Goal: Information Seeking & Learning: Learn about a topic

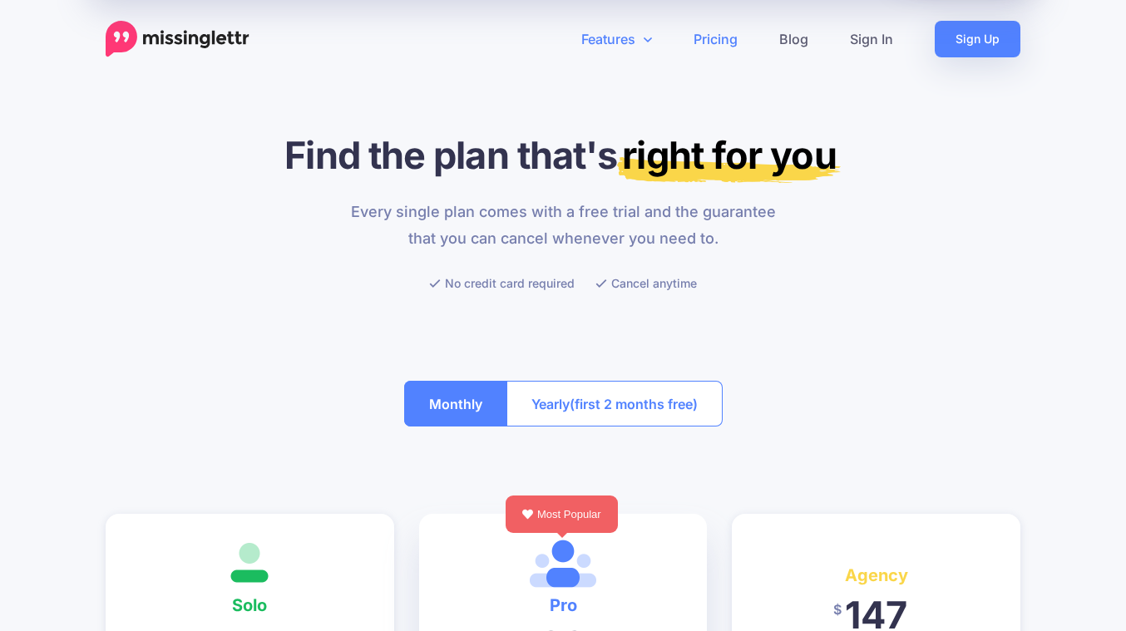
click at [625, 37] on link "Features" at bounding box center [617, 39] width 112 height 37
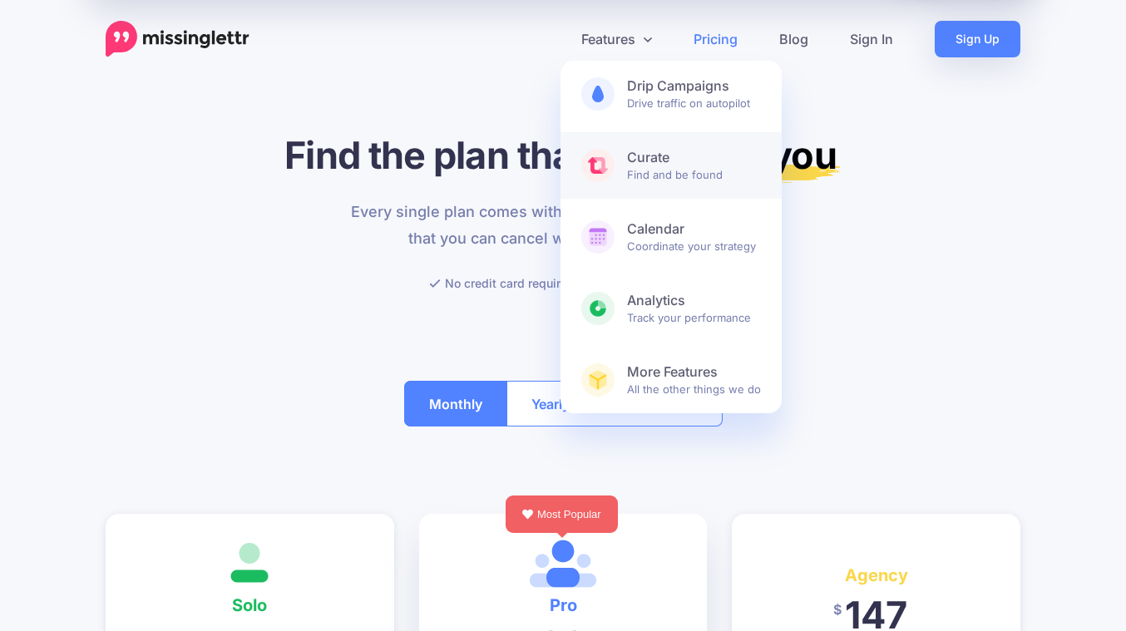
click at [663, 164] on b "Curate" at bounding box center [694, 157] width 134 height 17
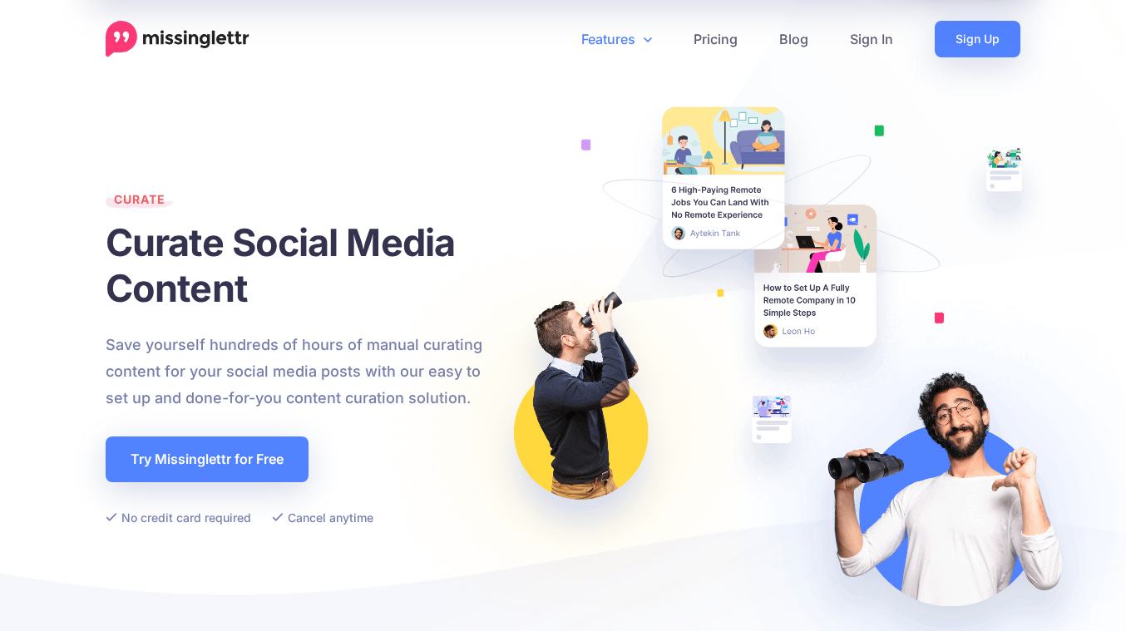
click at [609, 34] on link "Features" at bounding box center [617, 39] width 112 height 37
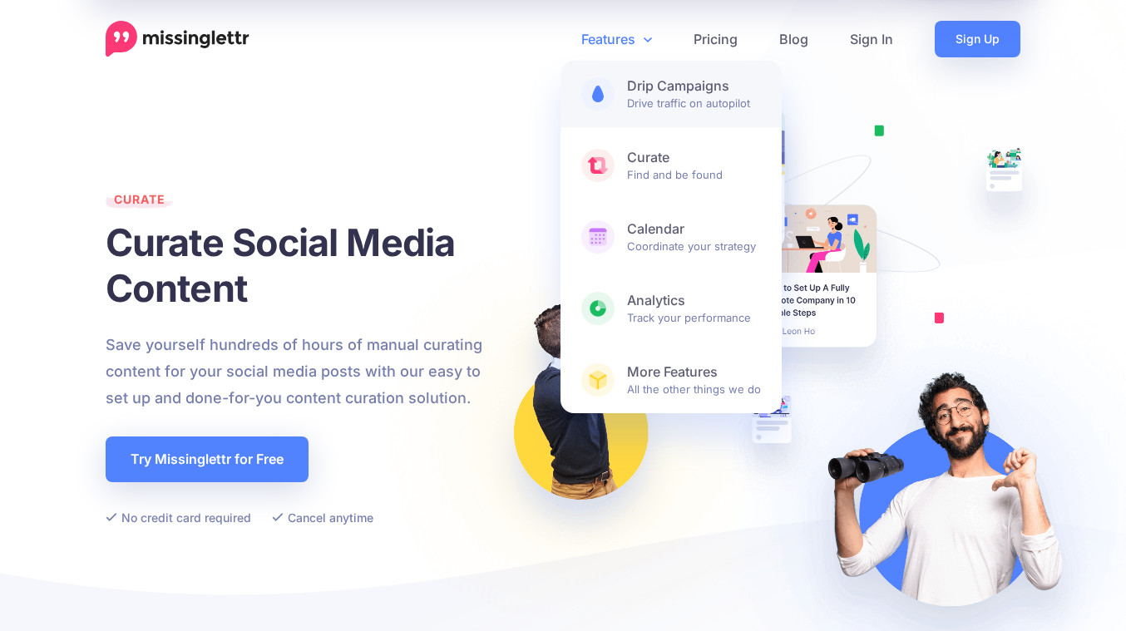
click at [675, 101] on span "Drip Campaigns Drive traffic on autopilot" at bounding box center [694, 93] width 134 height 33
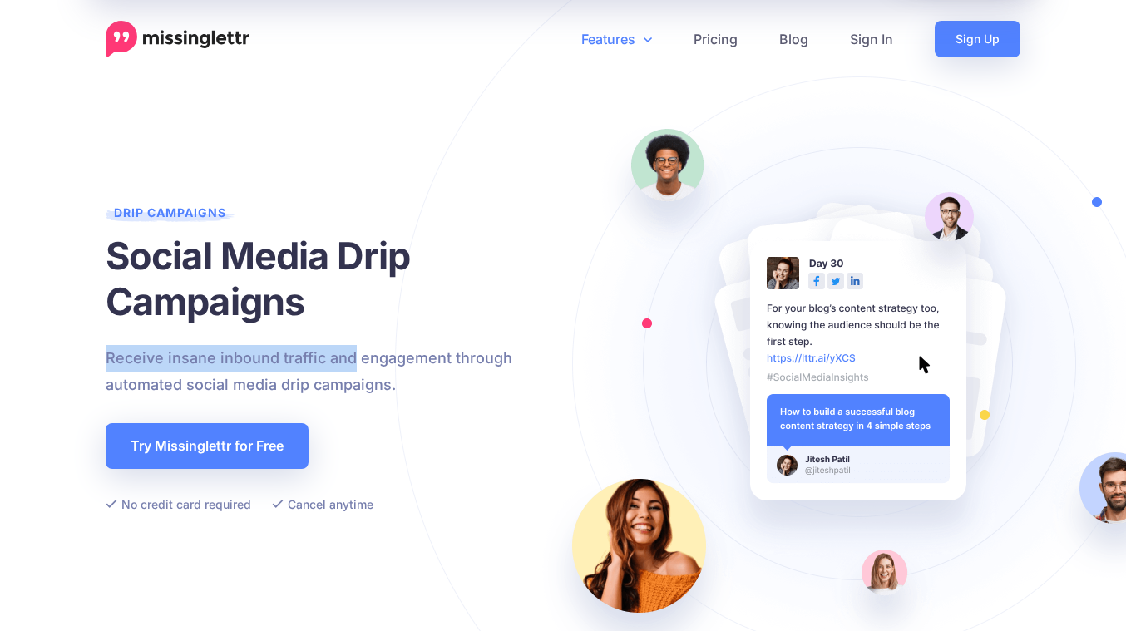
drag, startPoint x: 386, startPoint y: 344, endPoint x: 461, endPoint y: 344, distance: 74.9
click at [435, 345] on p "Receive insane inbound traffic and engagement through automated social media dr…" at bounding box center [341, 371] width 470 height 53
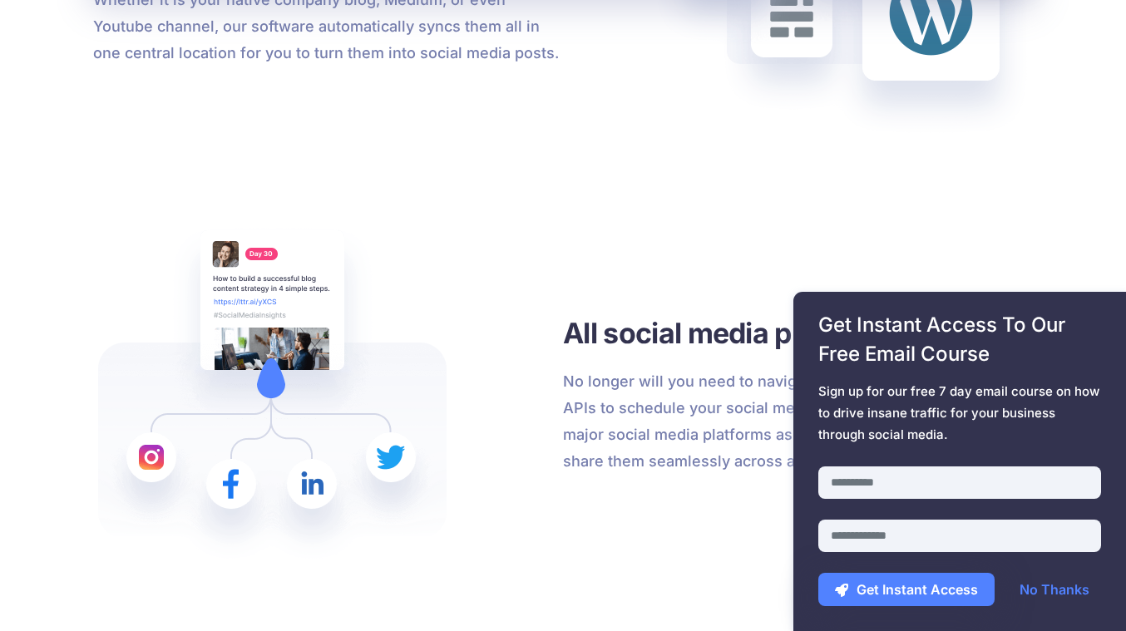
scroll to position [1941, 0]
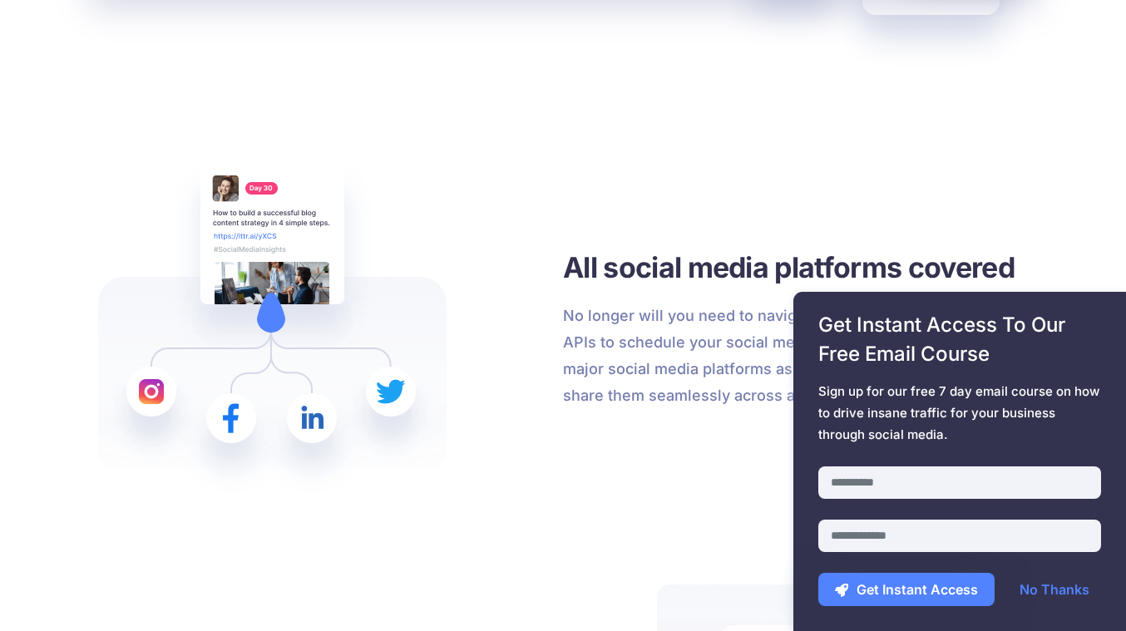
click at [1017, 181] on div "All social media platforms covered No longer will you need to navigate around d…" at bounding box center [798, 328] width 470 height 345
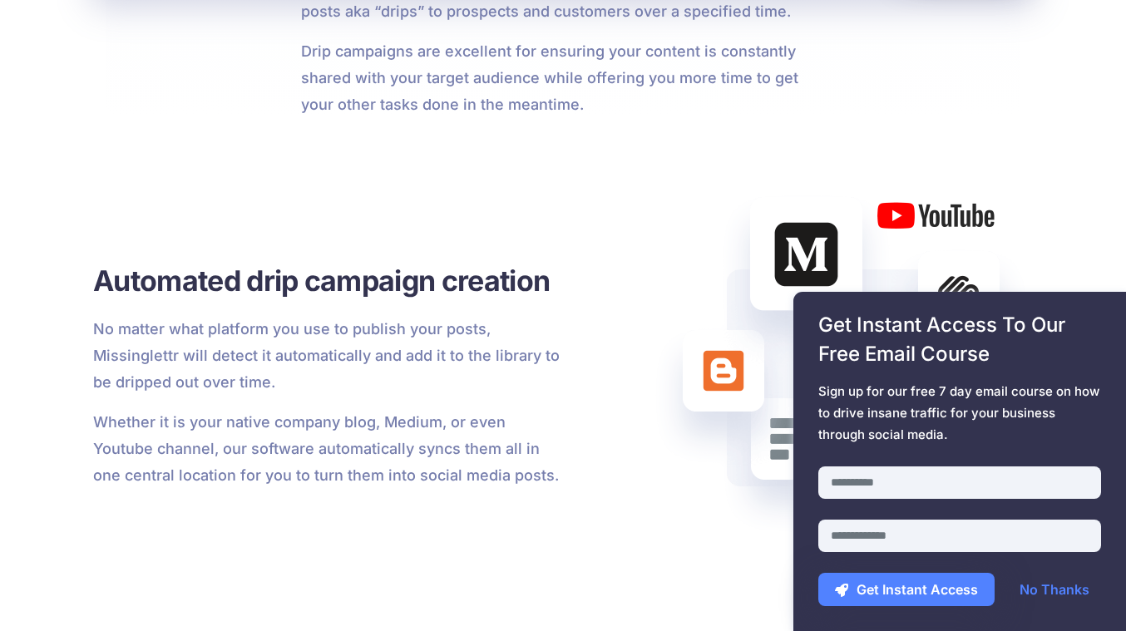
scroll to position [1359, 0]
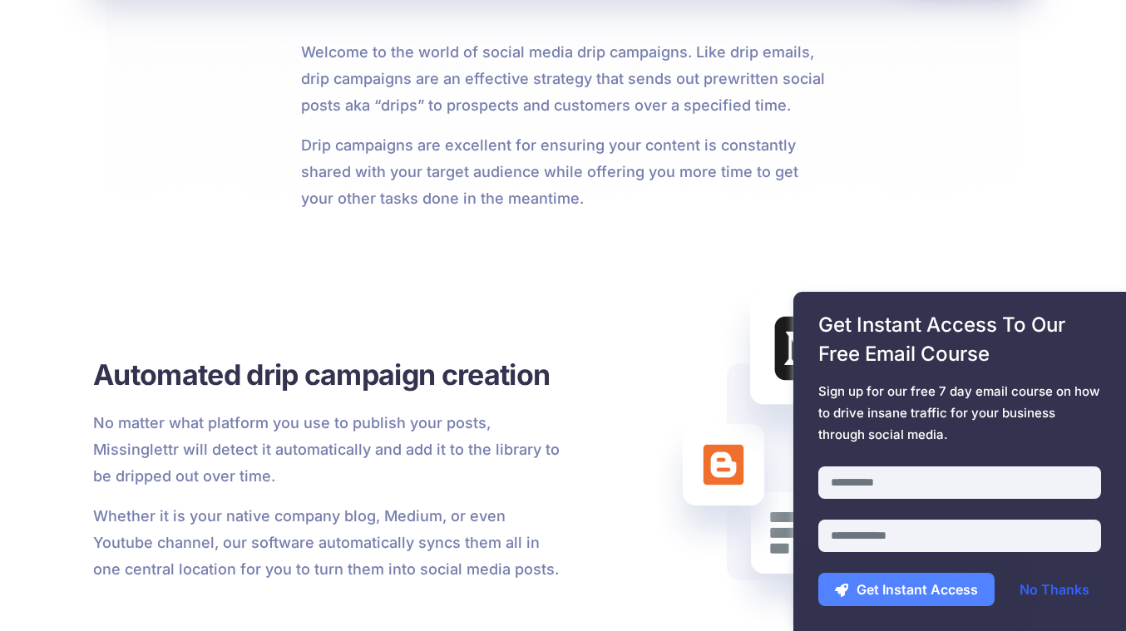
click at [1070, 582] on link "No Thanks" at bounding box center [1054, 589] width 103 height 33
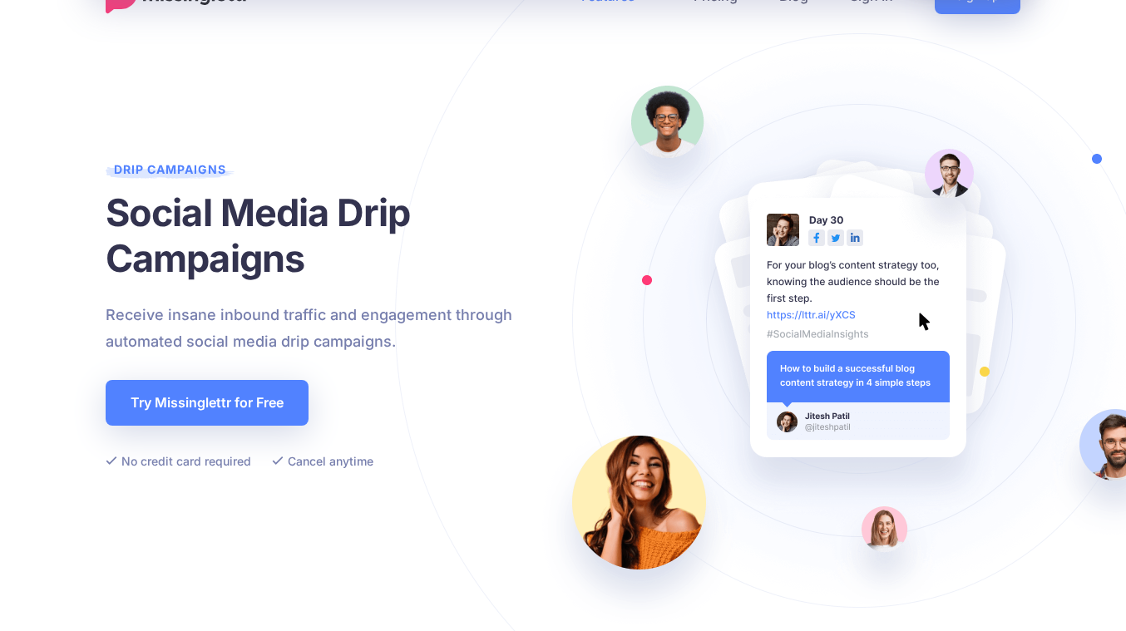
scroll to position [0, 0]
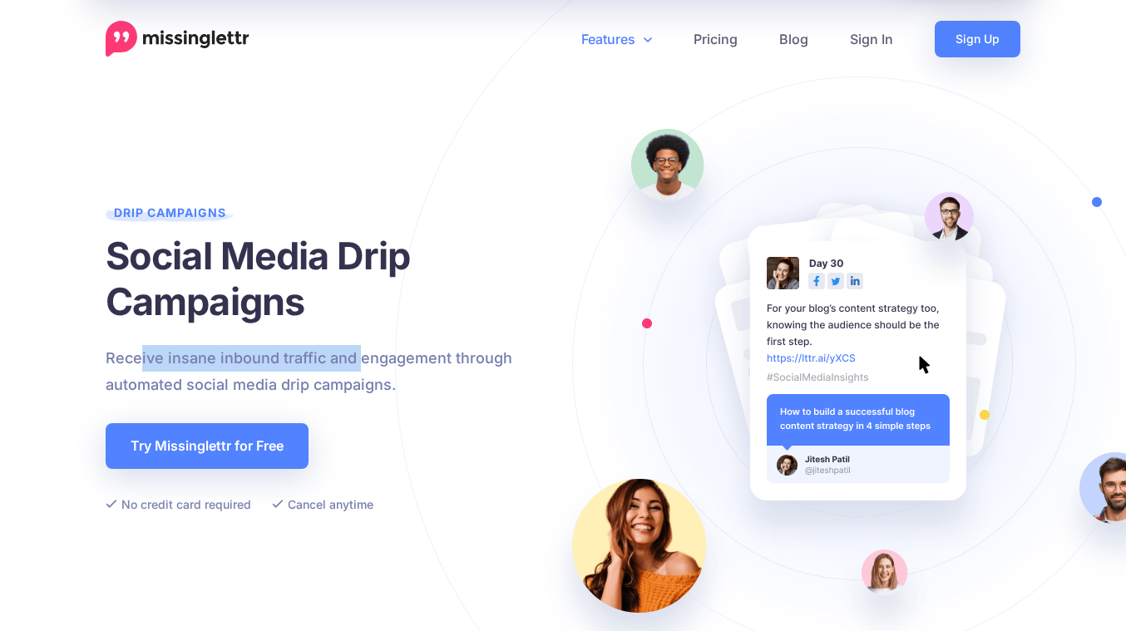
drag, startPoint x: 139, startPoint y: 366, endPoint x: 433, endPoint y: 351, distance: 294.9
click at [433, 351] on p "Receive insane inbound traffic and engagement through automated social media dr…" at bounding box center [341, 371] width 470 height 53
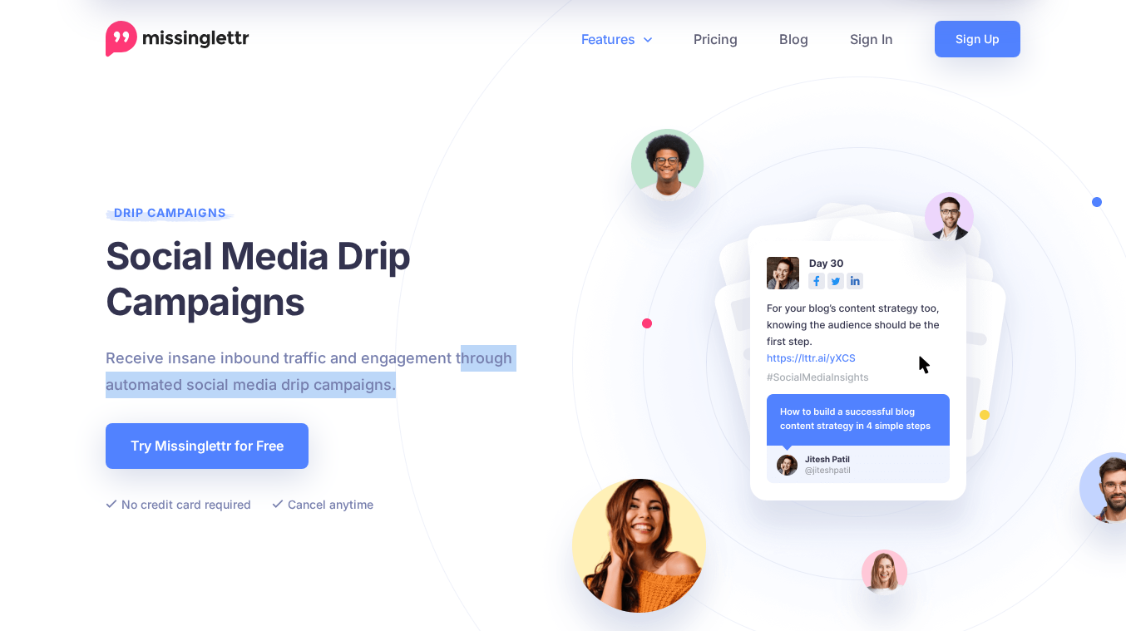
drag, startPoint x: 458, startPoint y: 351, endPoint x: 458, endPoint y: 331, distance: 20.0
click at [458, 334] on div "Drip Campaigns Social Media Drip Campaigns Receive insane inbound traffic and e…" at bounding box center [341, 358] width 470 height 313
drag, startPoint x: 448, startPoint y: 398, endPoint x: 430, endPoint y: 349, distance: 52.1
click at [431, 350] on div "Drip Campaigns Social Media Drip Campaigns Receive insane inbound traffic and e…" at bounding box center [341, 358] width 470 height 313
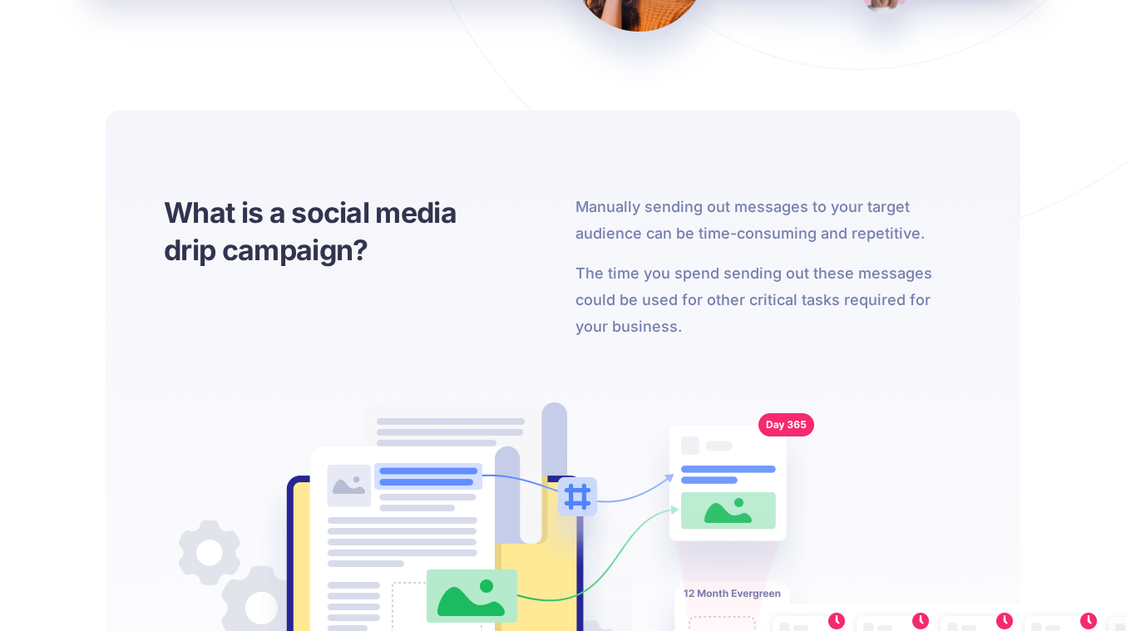
scroll to position [582, 0]
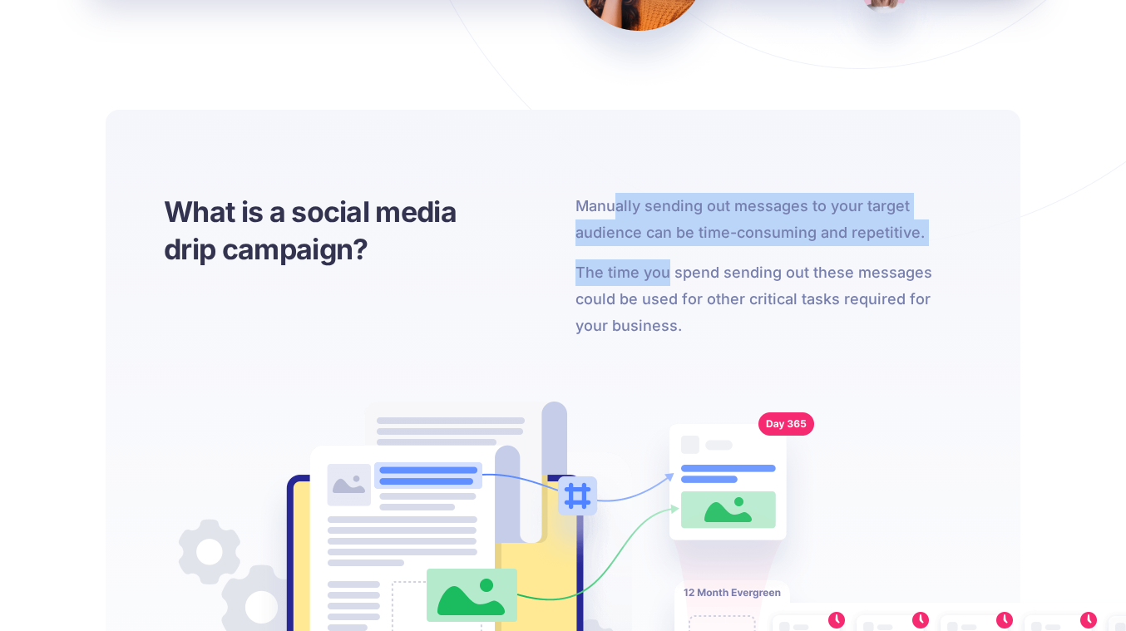
drag, startPoint x: 658, startPoint y: 248, endPoint x: 666, endPoint y: 260, distance: 14.3
click at [666, 259] on div "Manually sending out messages to your target audience can be time-consuming and…" at bounding box center [769, 266] width 387 height 146
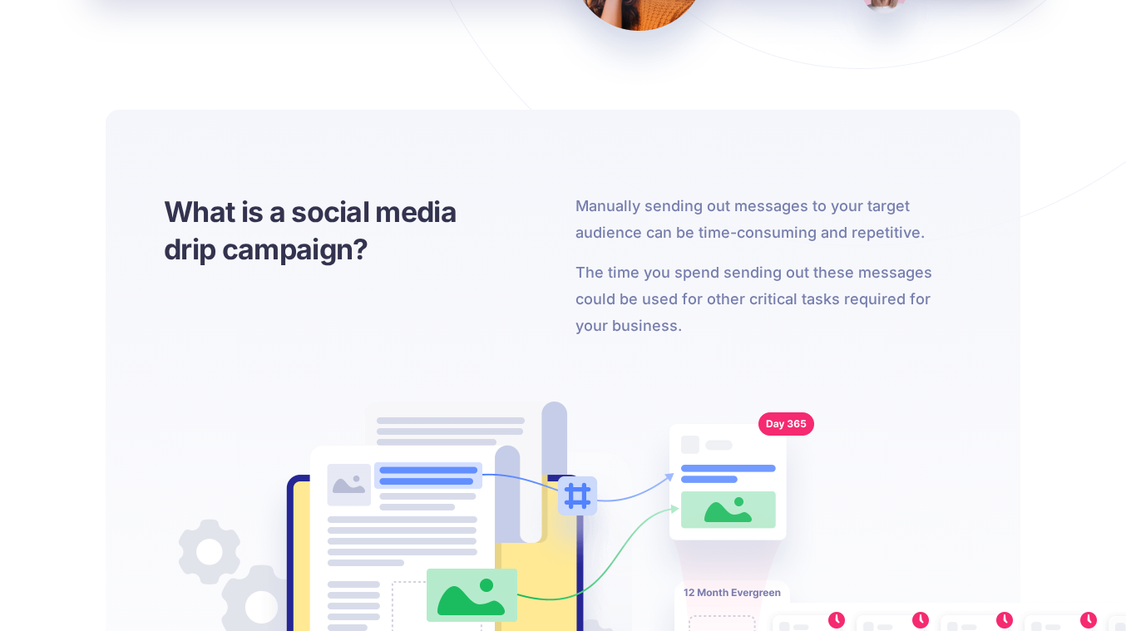
click at [680, 321] on p "The time you spend sending out these messages could be used for other critical …" at bounding box center [769, 300] width 387 height 80
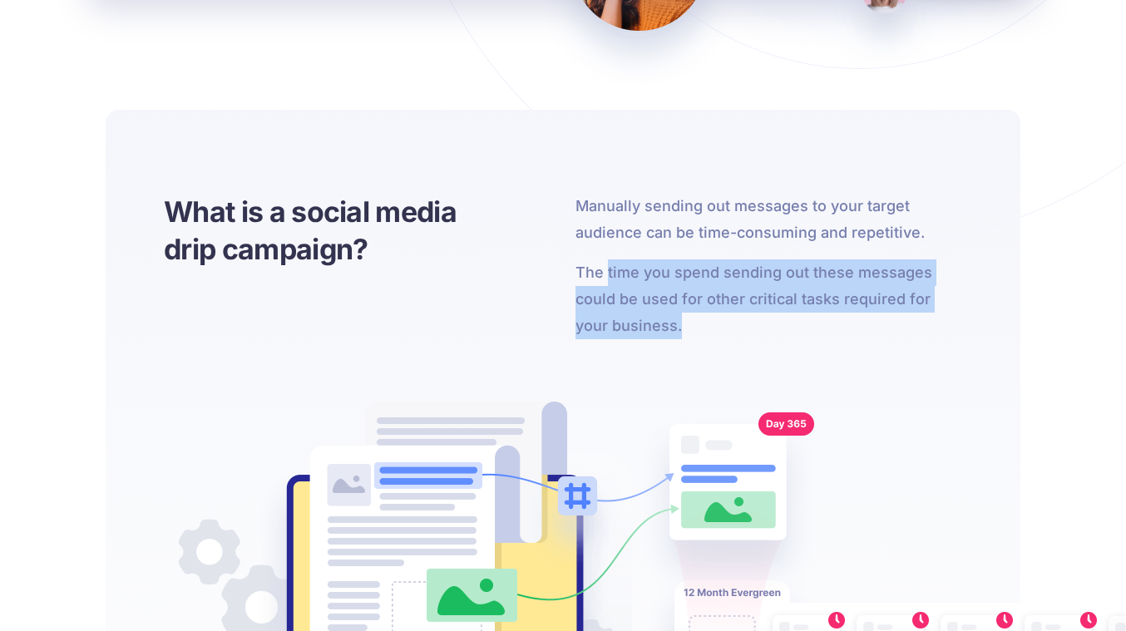
drag, startPoint x: 639, startPoint y: 302, endPoint x: 592, endPoint y: 266, distance: 58.7
click at [602, 274] on p "The time you spend sending out these messages could be used for other critical …" at bounding box center [769, 300] width 387 height 80
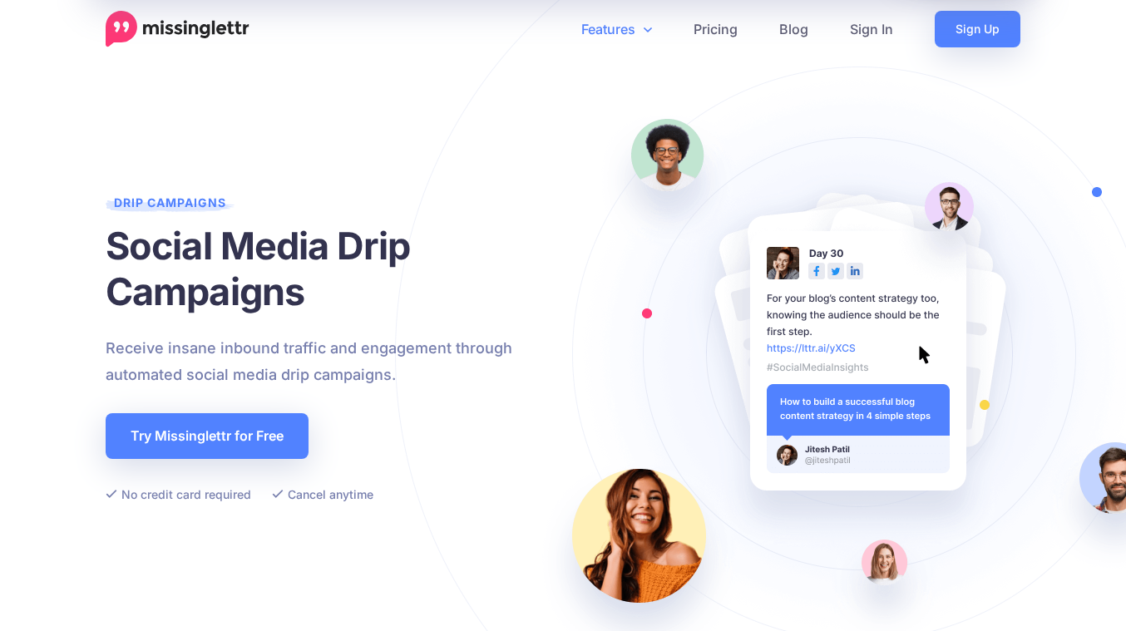
scroll to position [0, 0]
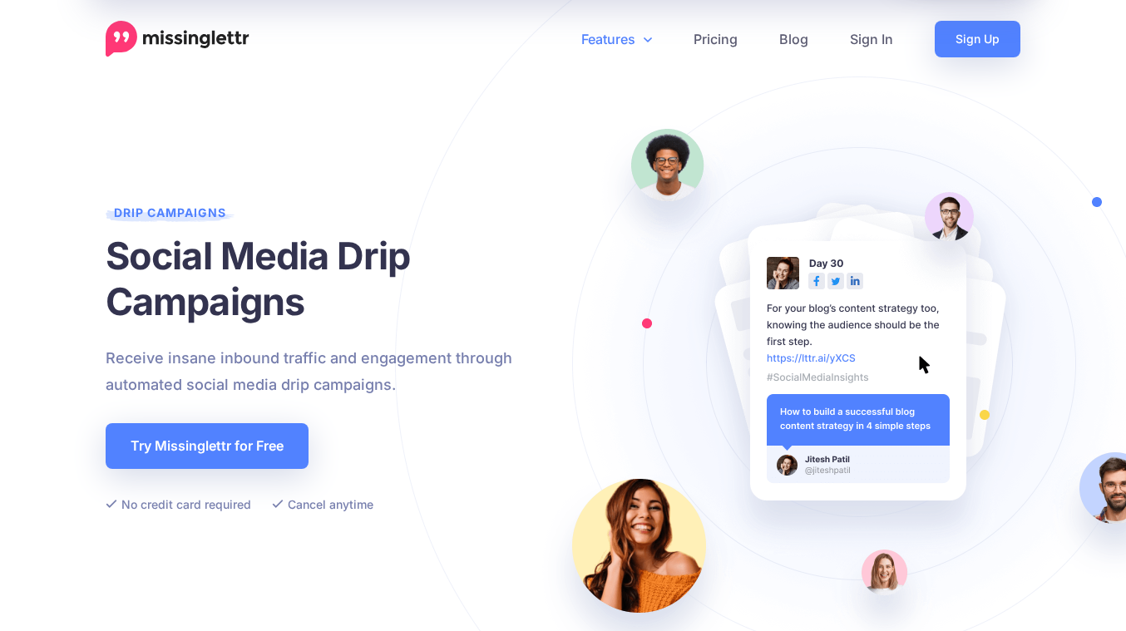
click at [626, 36] on link "Features" at bounding box center [617, 39] width 112 height 37
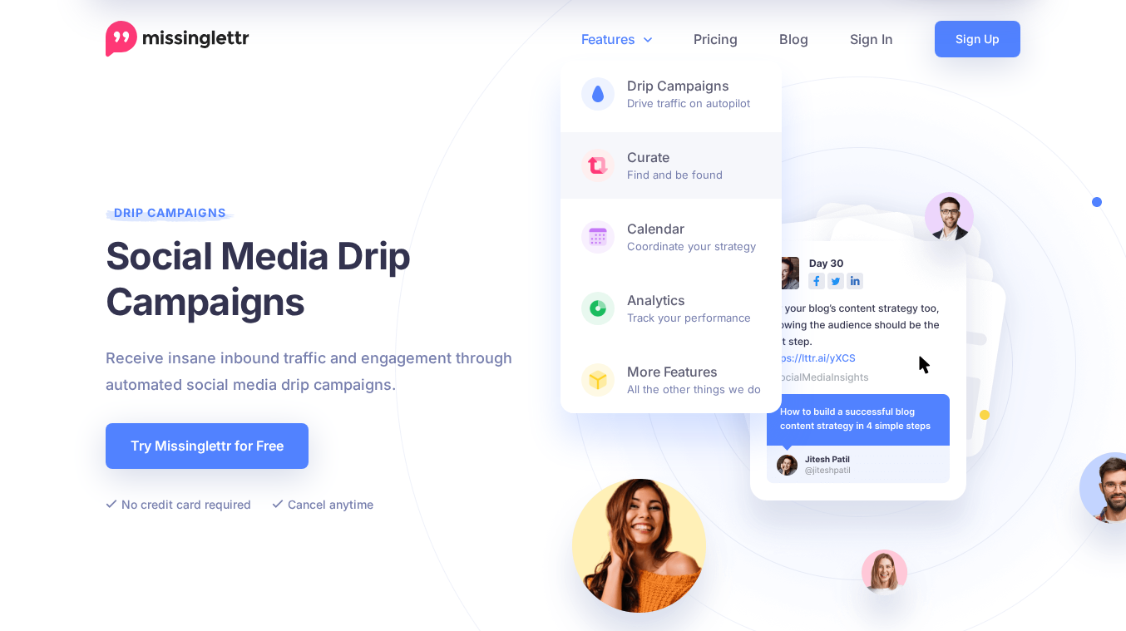
click at [695, 166] on span "Curate Find and be found" at bounding box center [694, 165] width 134 height 33
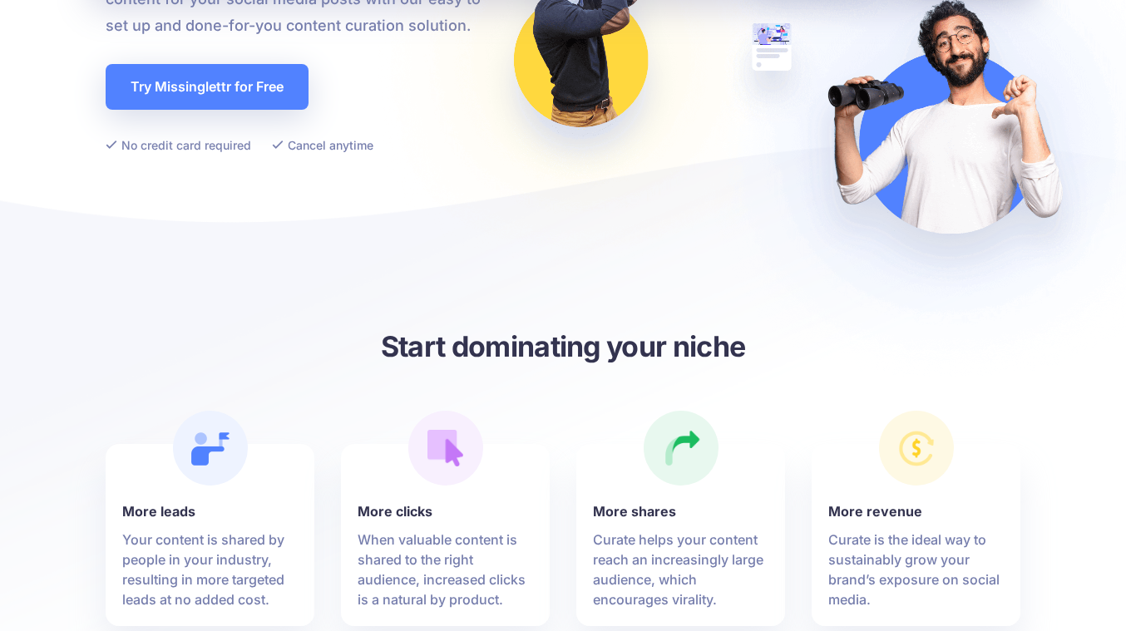
scroll to position [194, 0]
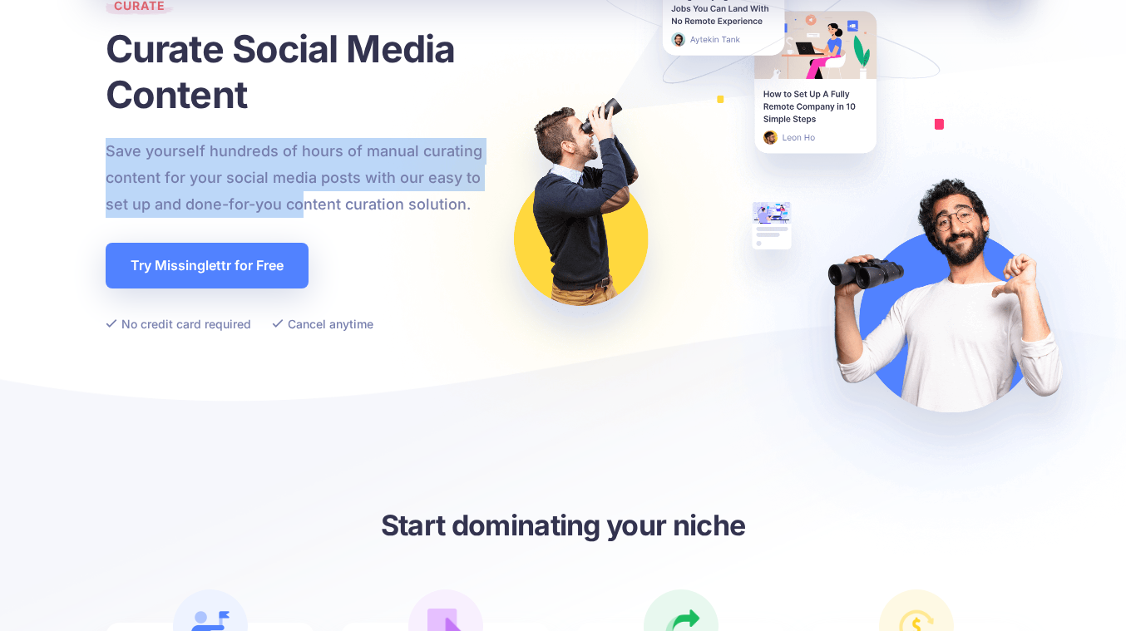
drag, startPoint x: 95, startPoint y: 152, endPoint x: 300, endPoint y: 198, distance: 210.5
click at [300, 198] on div "Curate Curate Social Media Content Save yourself hundreds of hours of manual cu…" at bounding box center [563, 164] width 948 height 452
click at [300, 198] on p "Save yourself hundreds of hours of manual curating content for your social medi…" at bounding box center [303, 178] width 395 height 80
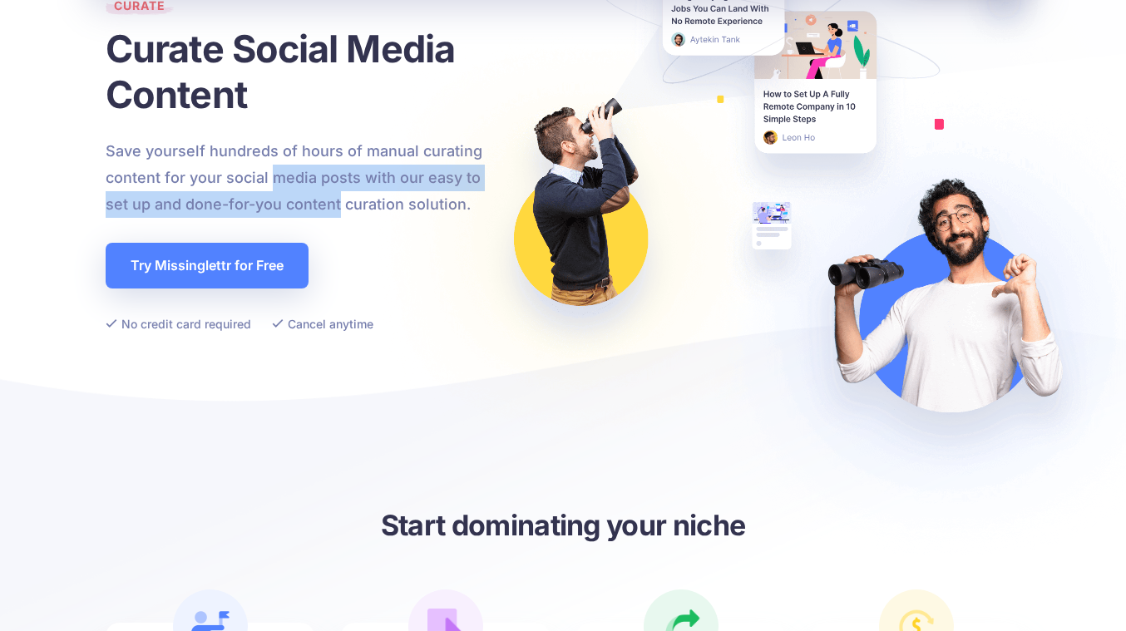
drag, startPoint x: 300, startPoint y: 198, endPoint x: 307, endPoint y: 161, distance: 37.2
click at [306, 161] on p "Save yourself hundreds of hours of manual curating content for your social medi…" at bounding box center [303, 178] width 395 height 80
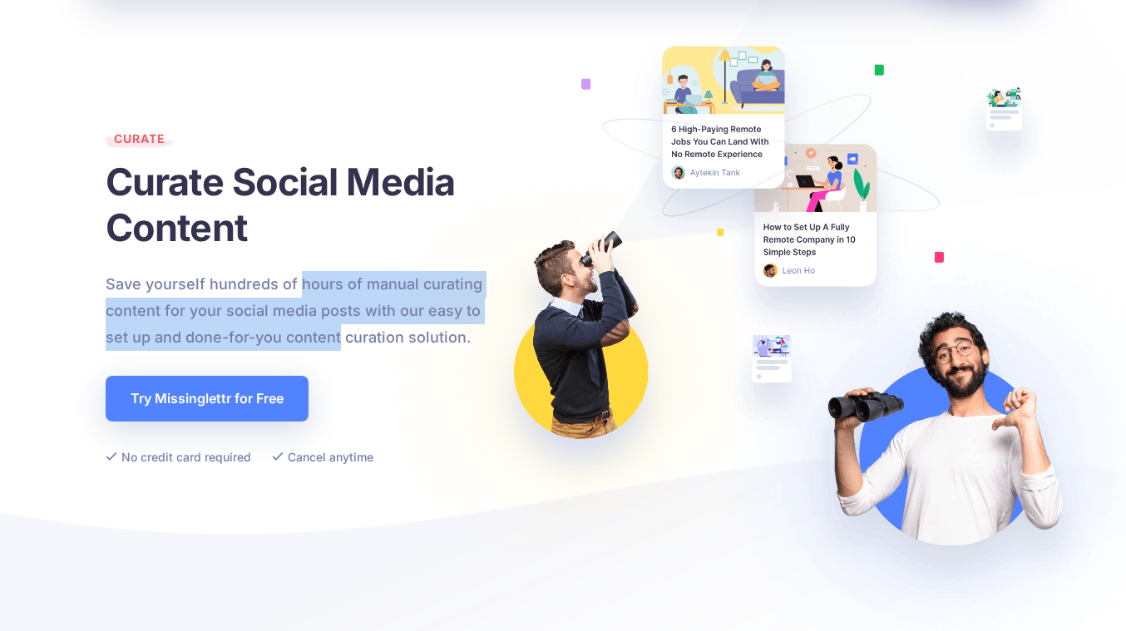
scroll to position [0, 0]
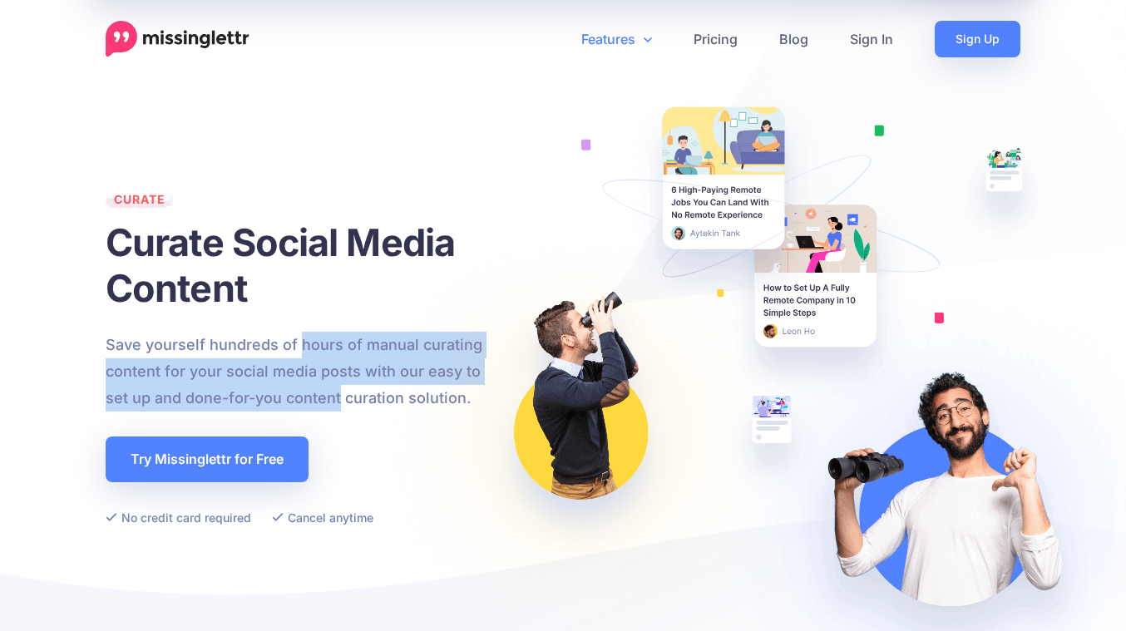
click at [1076, 329] on img at bounding box center [770, 386] width 842 height 775
